Goal: Transaction & Acquisition: Purchase product/service

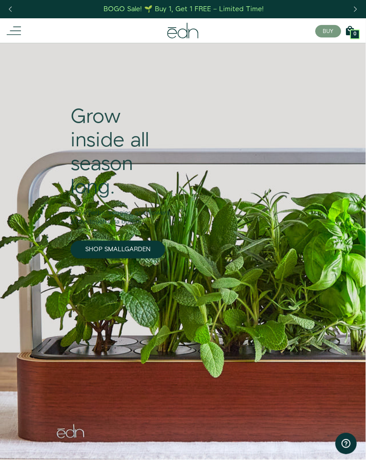
click at [95, 248] on link "SHOP SMALLGARDEN" at bounding box center [117, 250] width 95 height 18
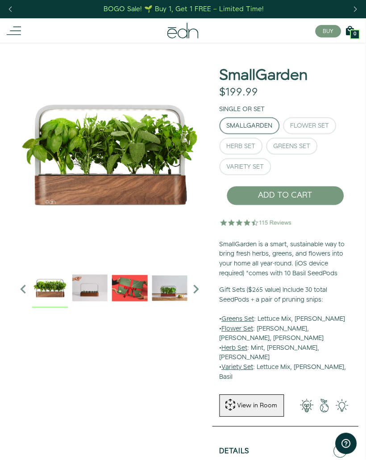
click at [250, 141] on button "Herb Set" at bounding box center [240, 146] width 43 height 17
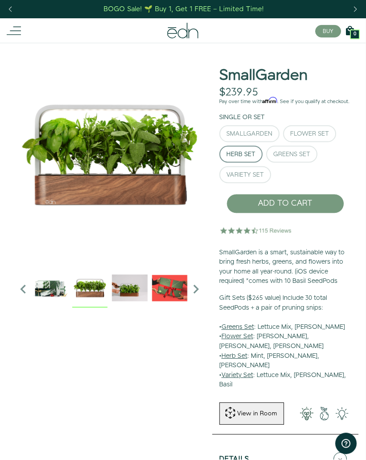
click at [91, 282] on img "1 / 6" at bounding box center [90, 288] width 36 height 36
click at [247, 5] on div "BOGO Sale! 🌱 Buy 1, Get 1 FREE – Limited Time!" at bounding box center [183, 8] width 160 height 9
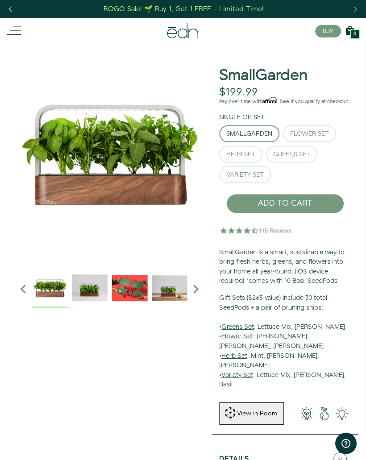
click at [247, 157] on div "Herb Set" at bounding box center [241, 154] width 29 height 6
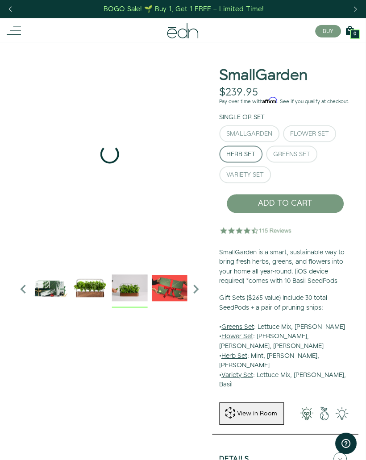
click at [126, 287] on img "2 / 6" at bounding box center [130, 288] width 36 height 36
click at [176, 289] on img "3 / 6" at bounding box center [170, 288] width 36 height 36
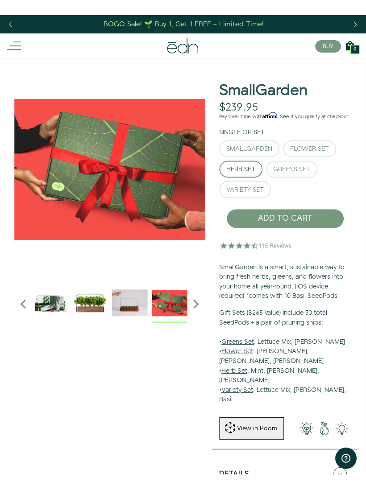
scroll to position [0, 0]
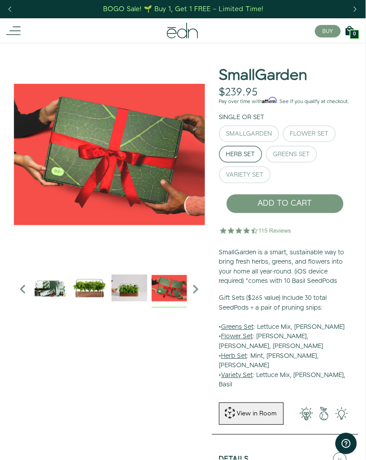
click at [189, 289] on icon "Next slide" at bounding box center [196, 290] width 18 height 18
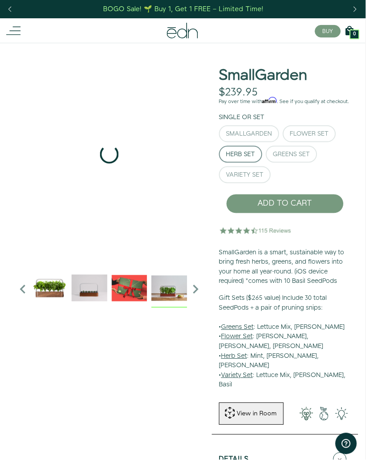
click at [161, 297] on img "4 / 6" at bounding box center [170, 288] width 36 height 36
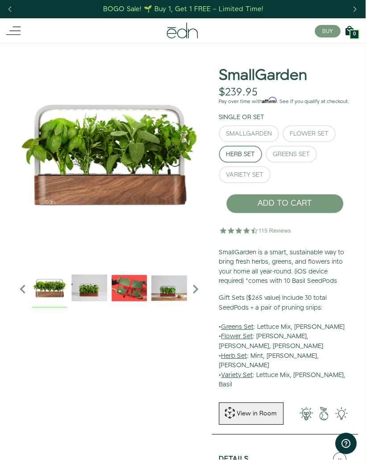
click at [50, 285] on img "1 / 6" at bounding box center [50, 288] width 36 height 36
click at [21, 289] on icon "Previous slide" at bounding box center [23, 290] width 18 height 18
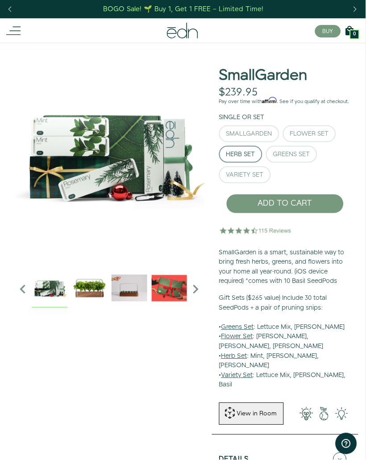
click at [46, 291] on img at bounding box center [50, 288] width 36 height 36
click at [88, 289] on img "1 / 6" at bounding box center [90, 288] width 36 height 36
click at [47, 289] on img at bounding box center [50, 288] width 36 height 36
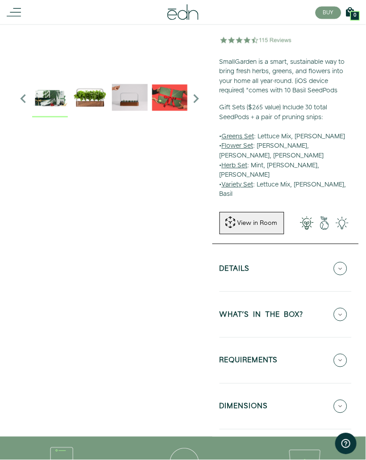
scroll to position [188, 0]
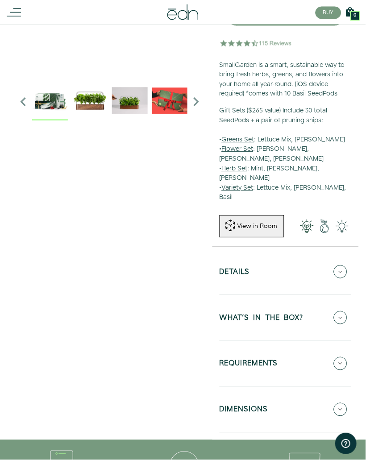
click at [342, 311] on icon at bounding box center [340, 317] width 13 height 13
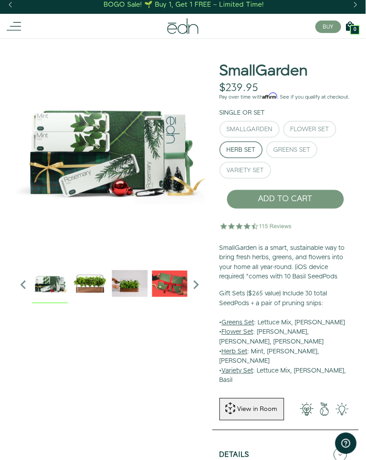
scroll to position [0, 0]
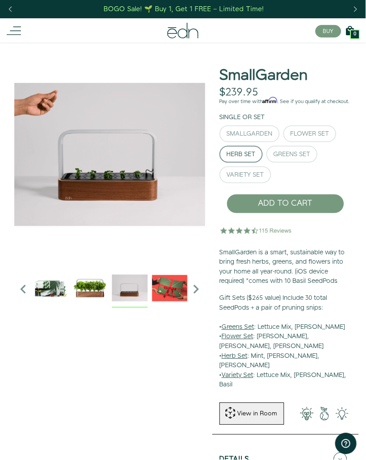
click at [129, 286] on img "2 / 6" at bounding box center [130, 288] width 36 height 36
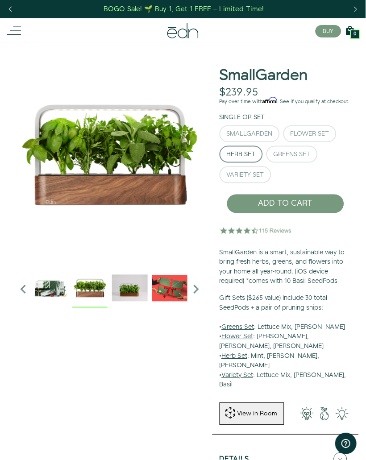
click at [87, 292] on img "1 / 6" at bounding box center [90, 288] width 36 height 36
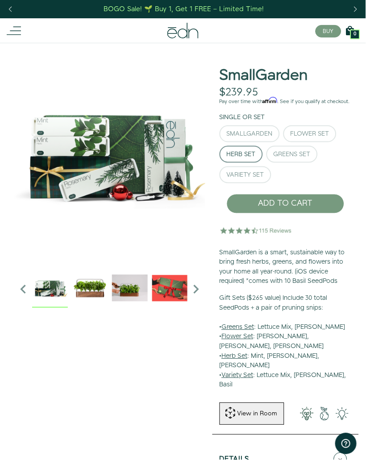
click at [49, 291] on img at bounding box center [50, 288] width 36 height 36
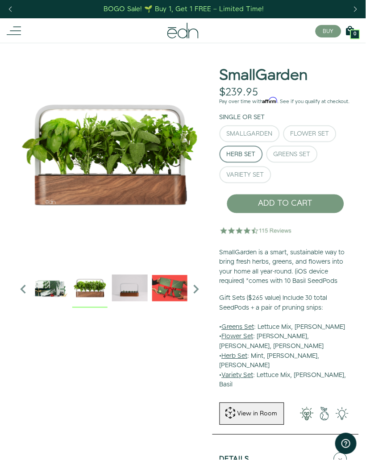
click at [85, 295] on img "1 / 6" at bounding box center [90, 288] width 36 height 36
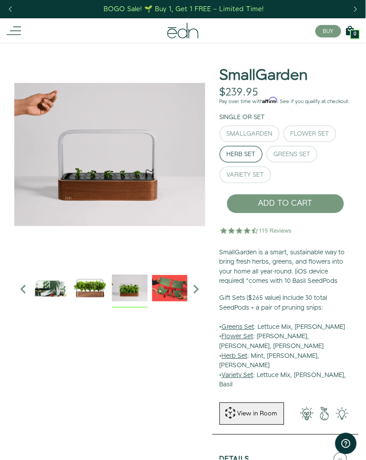
click at [122, 289] on img "2 / 6" at bounding box center [130, 288] width 36 height 36
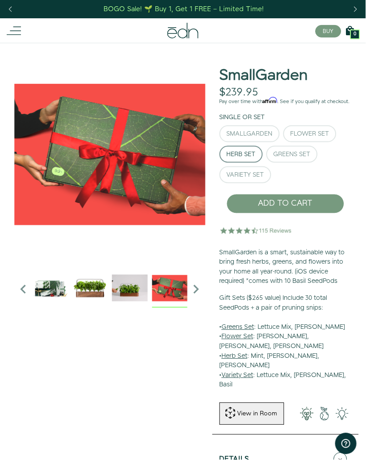
click at [161, 290] on img "3 / 6" at bounding box center [170, 288] width 36 height 36
